Goal: Navigation & Orientation: Go to known website

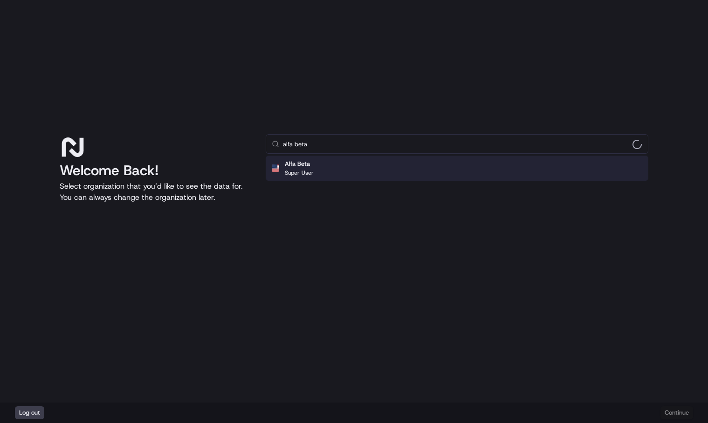
type input "alfa beta"
click at [360, 167] on div "Alfa Beta Super User" at bounding box center [457, 168] width 382 height 25
click at [688, 412] on button "Continue" at bounding box center [676, 412] width 33 height 13
